Goal: Navigation & Orientation: Find specific page/section

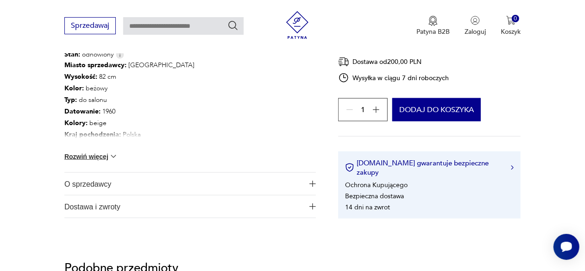
scroll to position [534, 0]
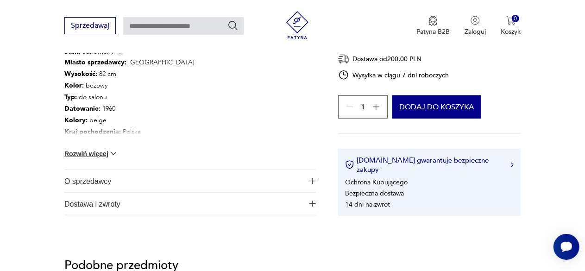
click at [314, 179] on img "button" at bounding box center [312, 181] width 6 height 6
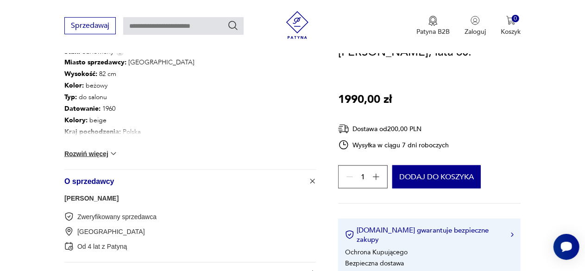
click at [84, 199] on link "[PERSON_NAME]" at bounding box center [91, 198] width 54 height 7
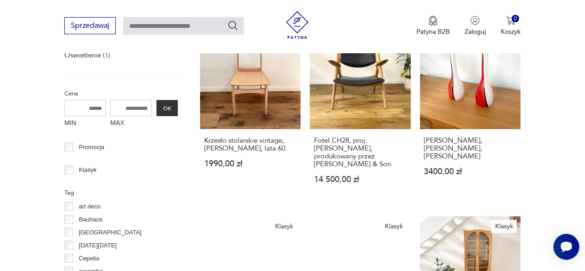
scroll to position [349, 0]
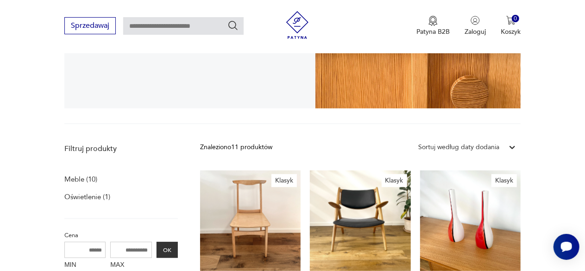
scroll to position [191, 0]
